Goal: Transaction & Acquisition: Subscribe to service/newsletter

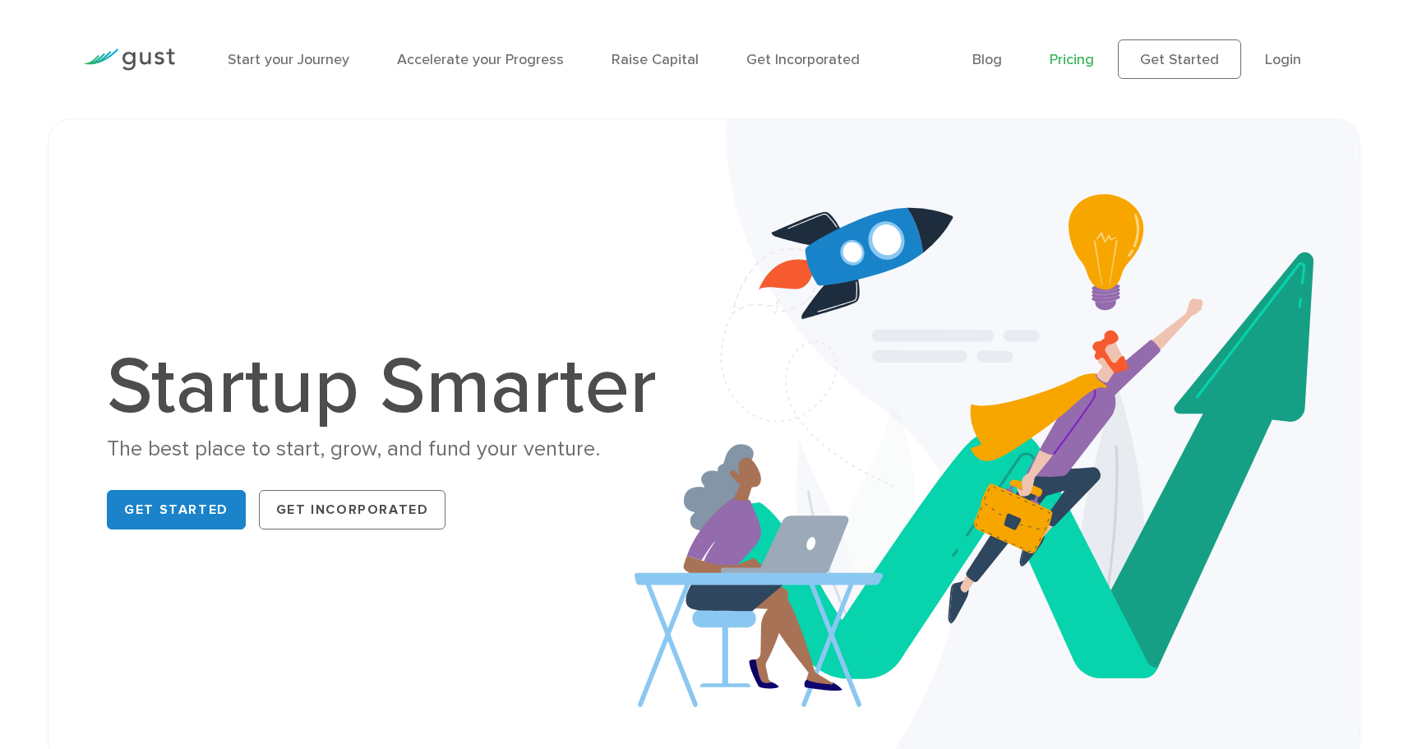
click at [1057, 62] on link "Pricing" at bounding box center [1072, 59] width 44 height 17
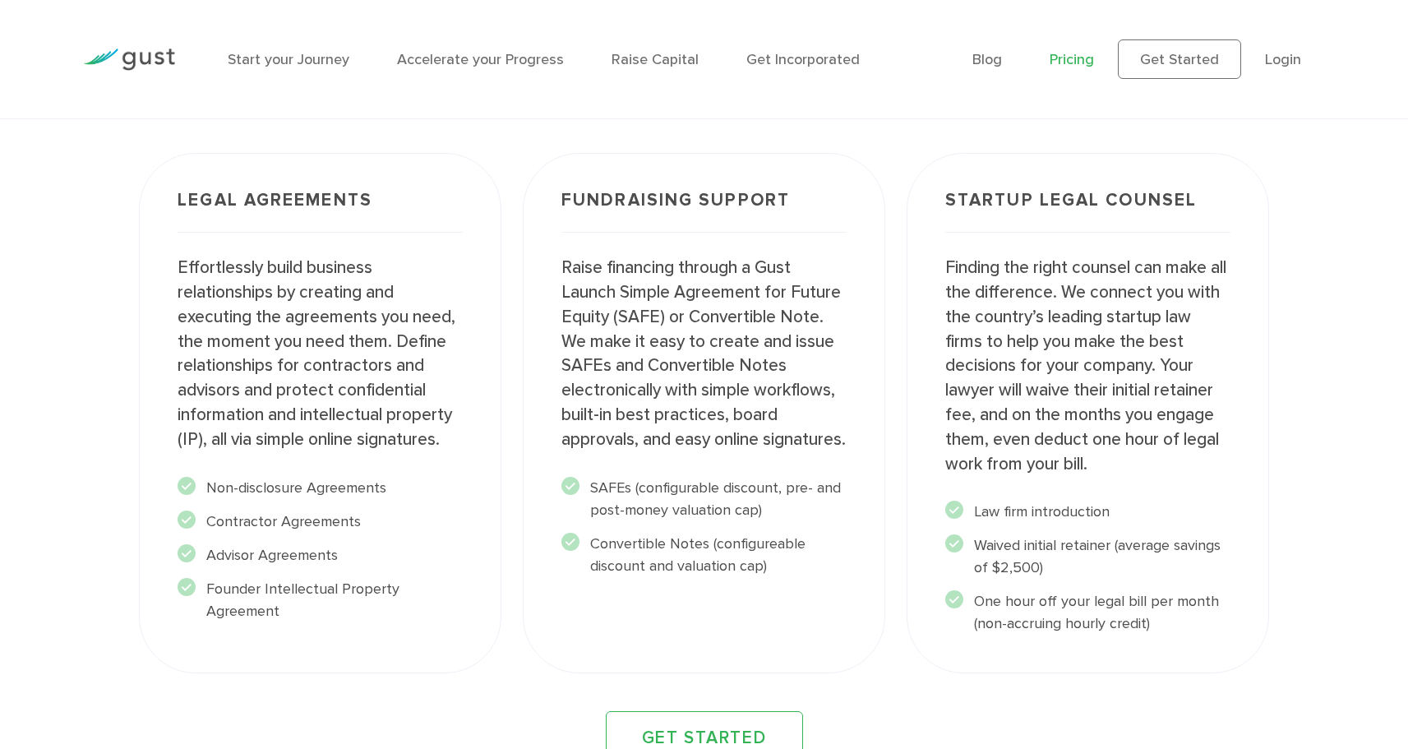
scroll to position [2213, 0]
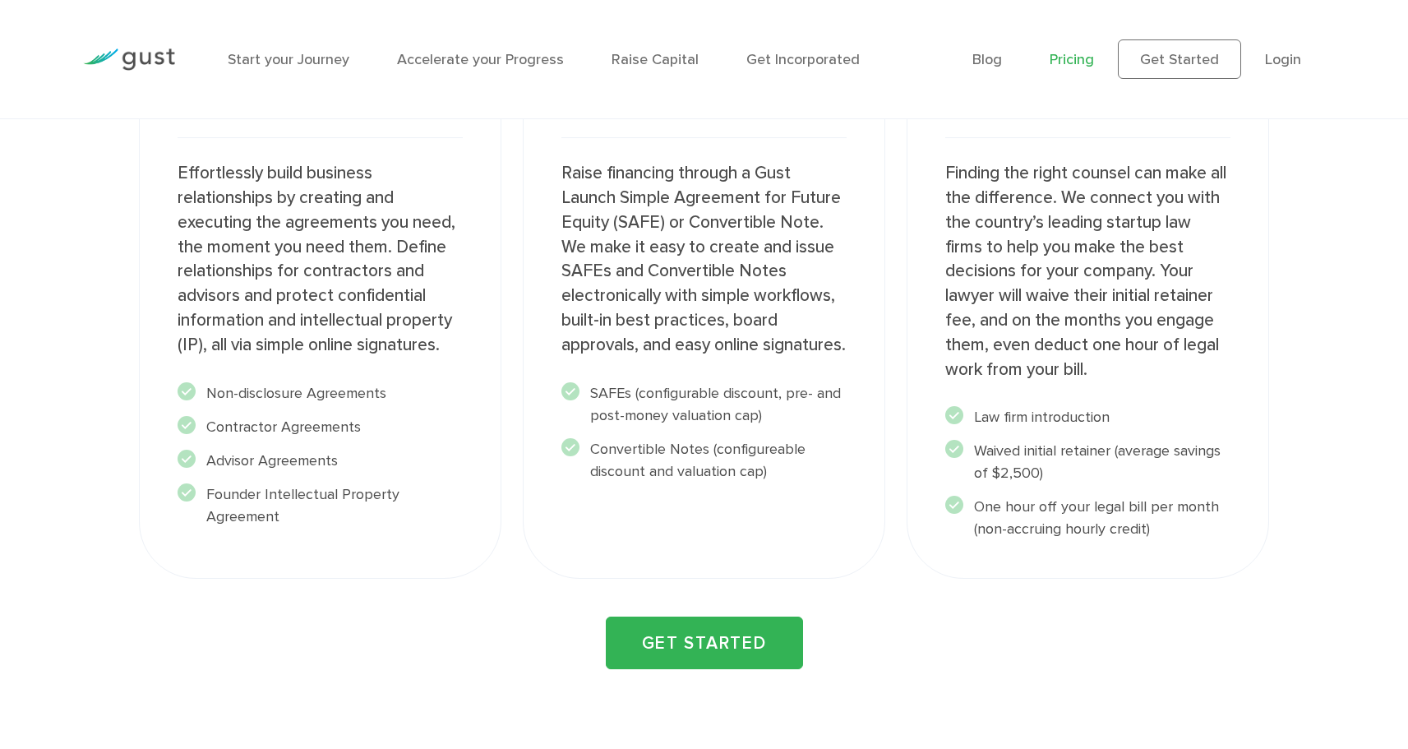
click at [679, 622] on link "GET STARTED" at bounding box center [704, 643] width 197 height 53
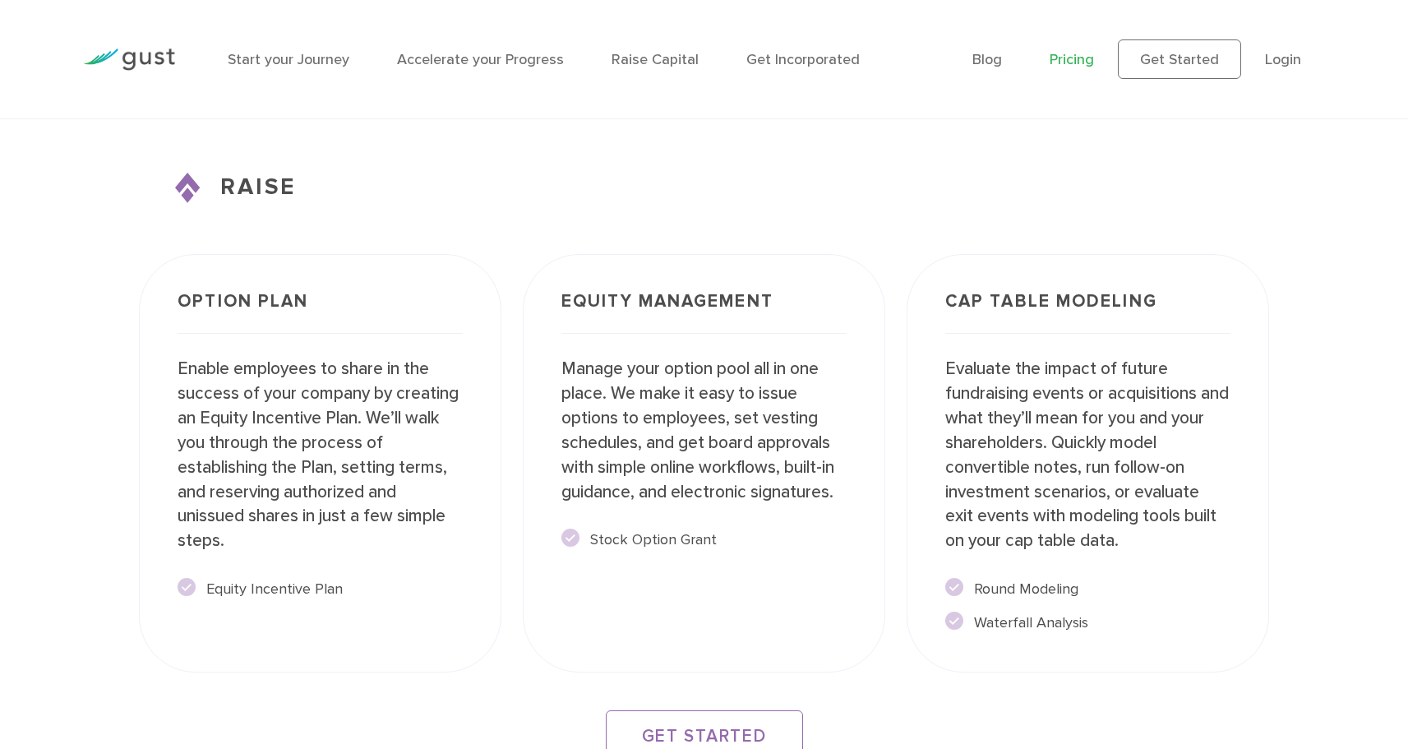
scroll to position [2799, 0]
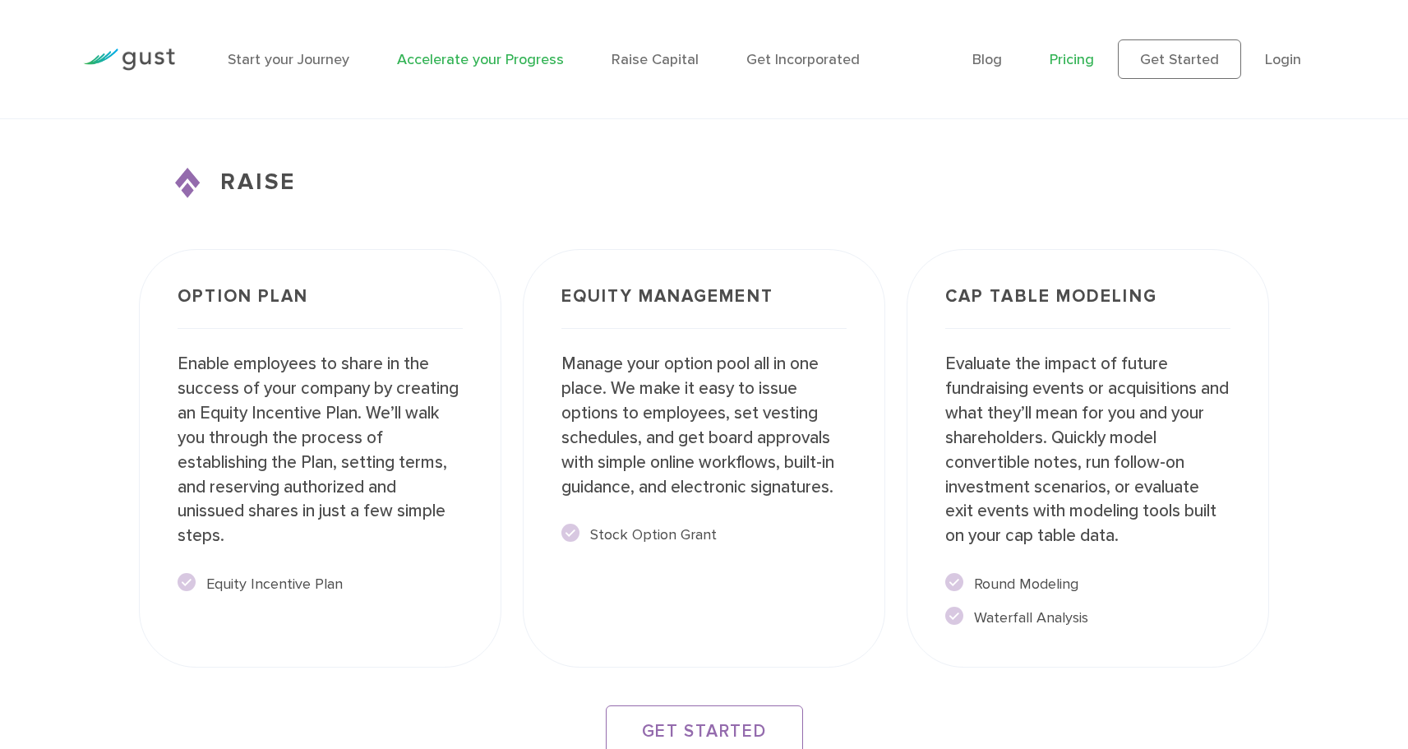
click at [476, 62] on link "Accelerate your Progress" at bounding box center [480, 59] width 167 height 17
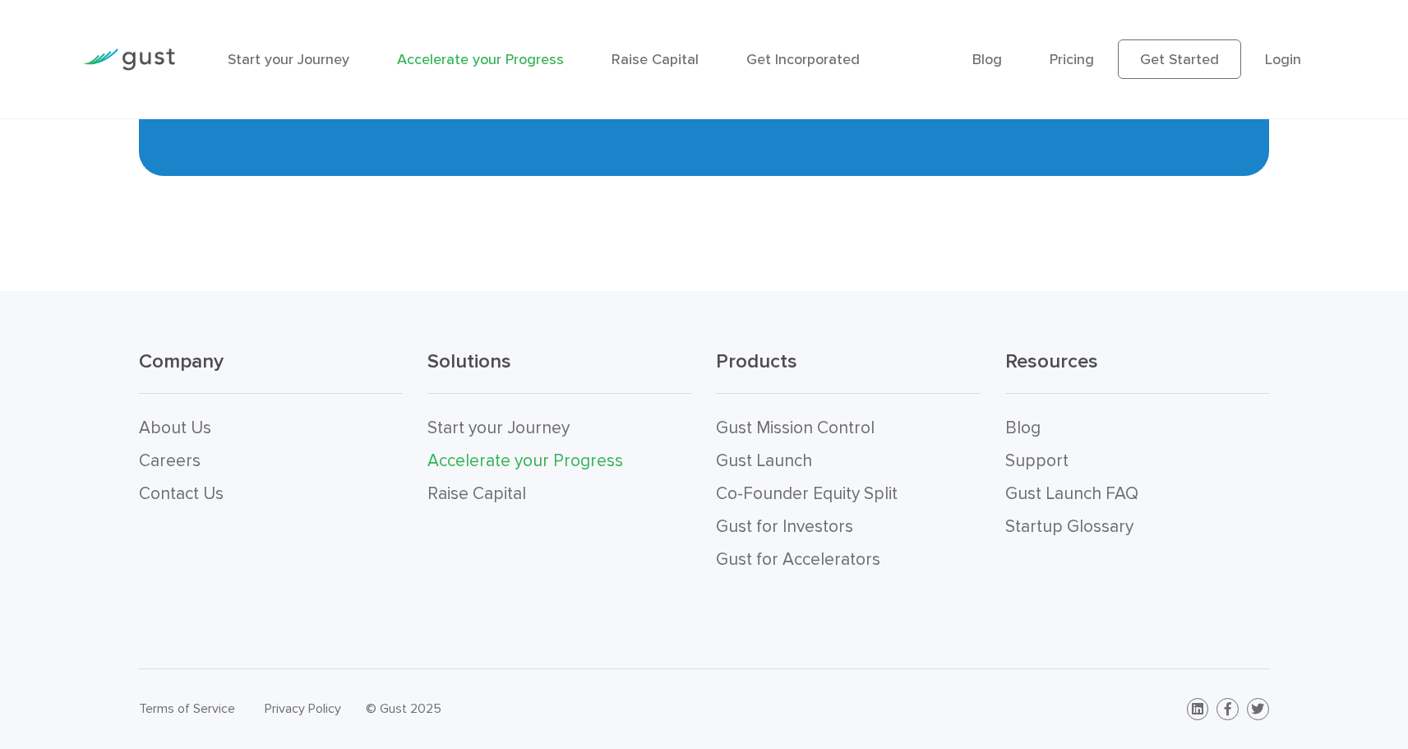
scroll to position [3064, 0]
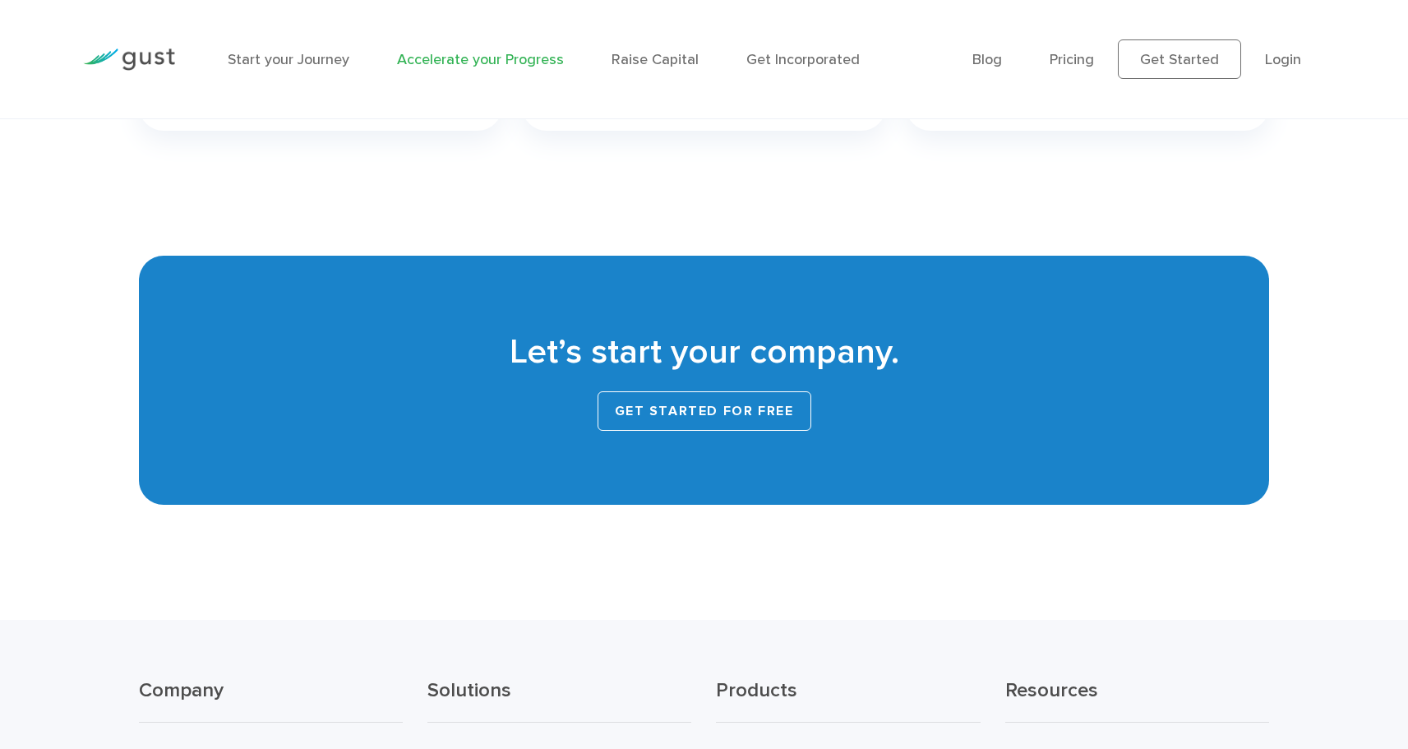
click at [700, 414] on link "Get started for free" at bounding box center [705, 410] width 214 height 39
